Goal: Navigation & Orientation: Find specific page/section

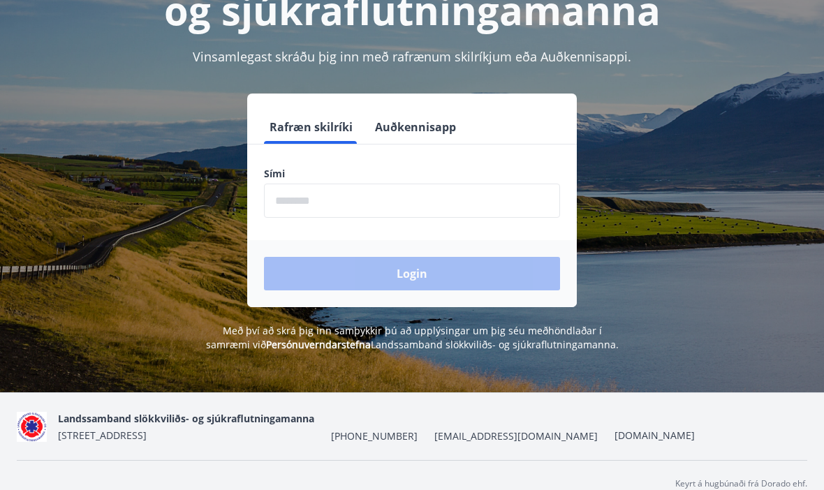
scroll to position [171, 0]
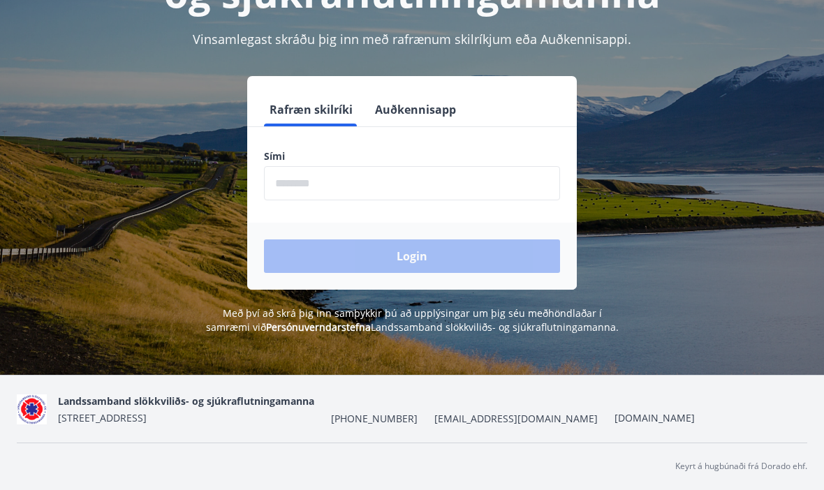
click at [38, 424] on img at bounding box center [32, 409] width 30 height 30
click at [41, 424] on img at bounding box center [32, 409] width 30 height 30
click at [388, 426] on span "[PHONE_NUMBER]" at bounding box center [374, 419] width 87 height 14
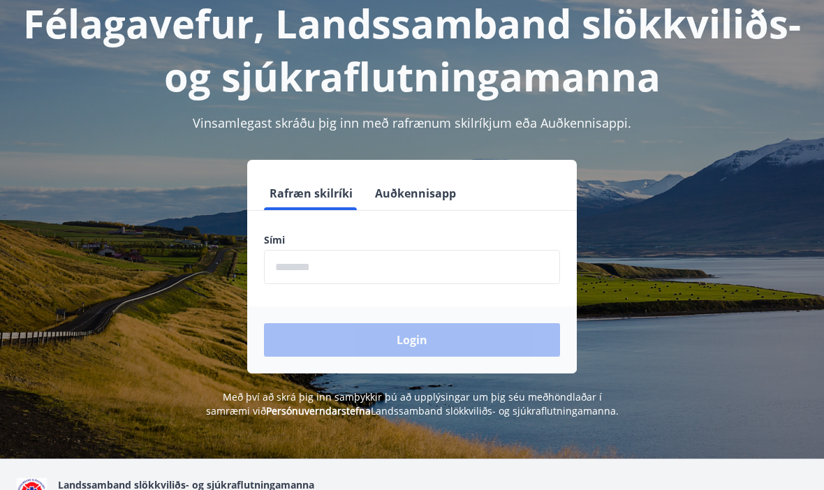
scroll to position [0, 0]
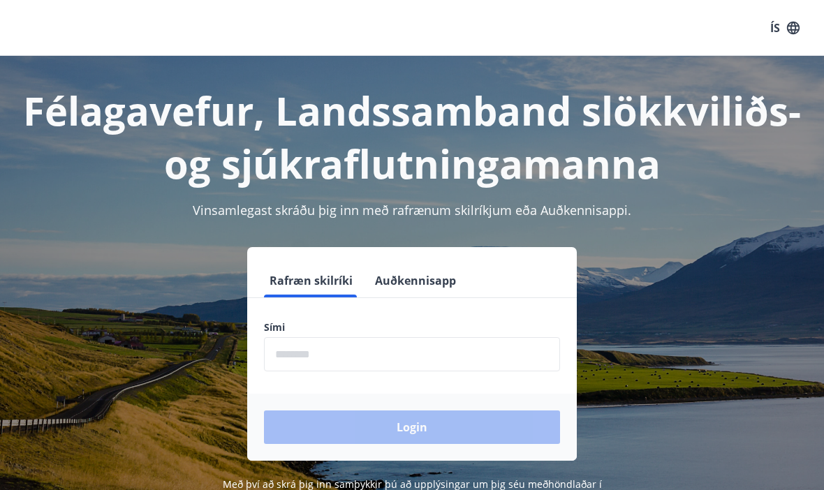
click at [788, 38] on button "ÍS" at bounding box center [784, 27] width 45 height 25
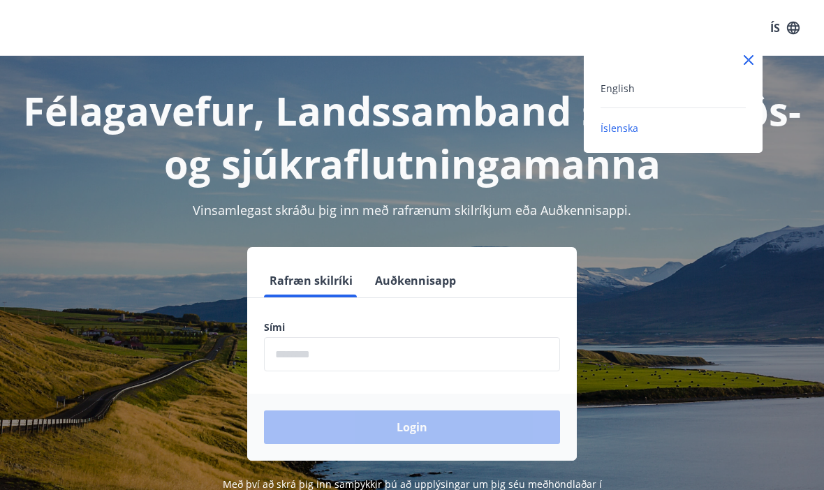
click at [787, 38] on div at bounding box center [412, 245] width 824 height 490
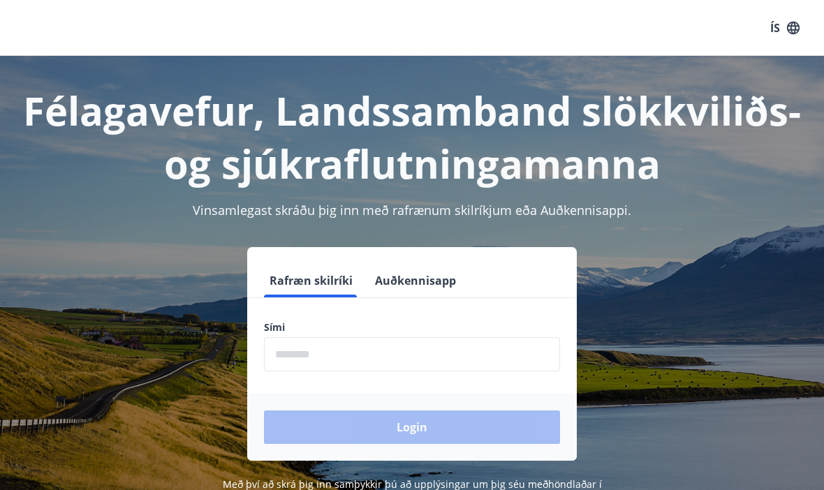
click at [794, 29] on icon "button" at bounding box center [792, 27] width 15 height 15
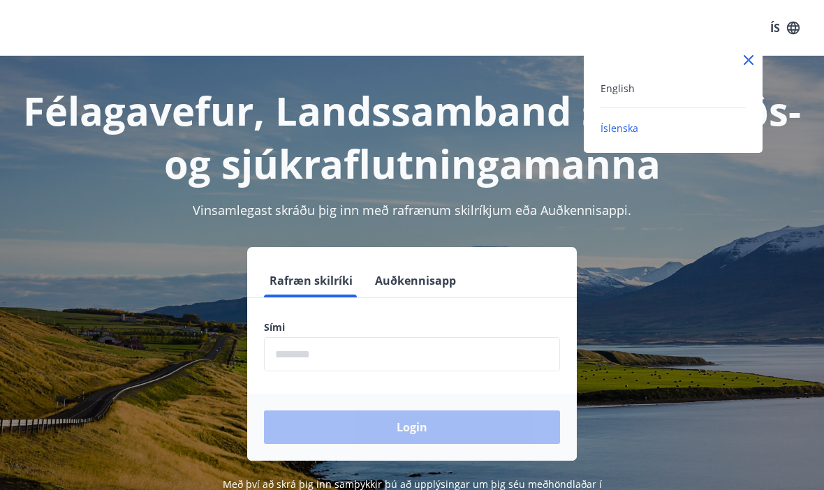
click at [639, 135] on div "Íslenska" at bounding box center [672, 127] width 145 height 17
